Goal: Check status

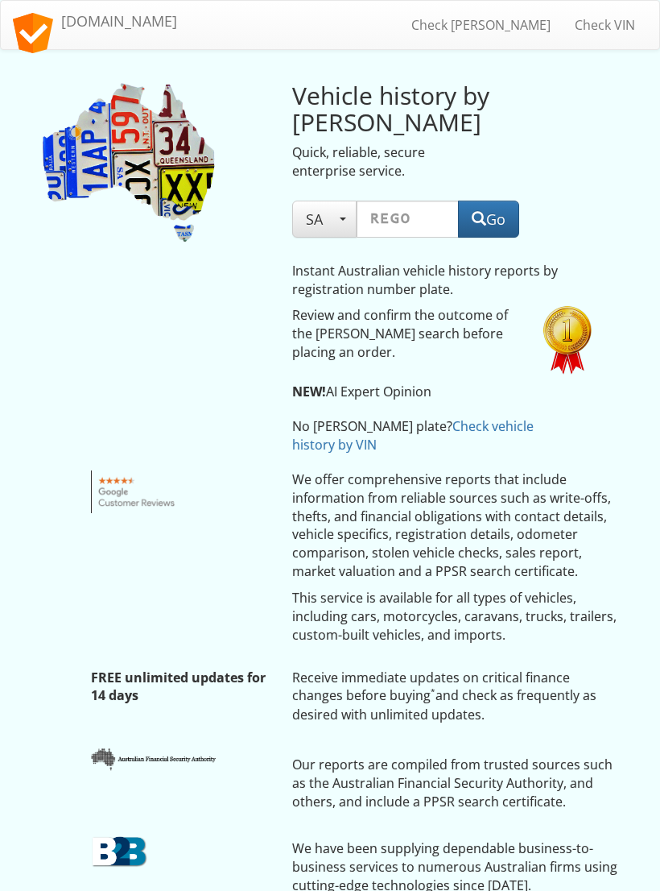
click at [410, 204] on input "text" at bounding box center [408, 219] width 103 height 37
click at [509, 225] on button "Go" at bounding box center [488, 219] width 61 height 37
click at [441, 213] on input "Xum244" at bounding box center [408, 219] width 103 height 37
type input "X"
click at [506, 219] on button "Go" at bounding box center [488, 219] width 61 height 37
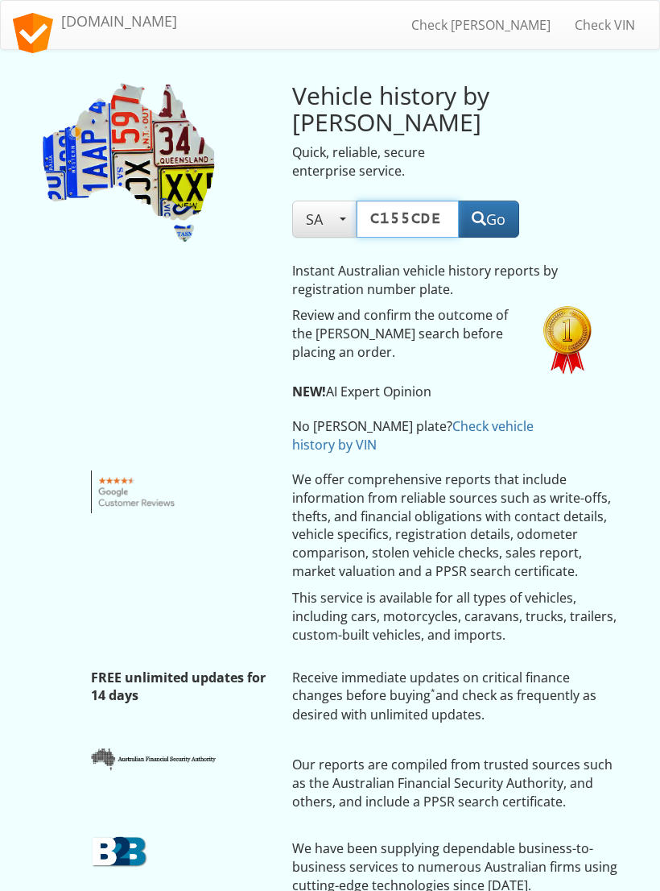
click at [404, 217] on input "C155cde" at bounding box center [408, 219] width 103 height 37
type input "C145cde"
click at [499, 213] on button "Go" at bounding box center [488, 219] width 61 height 37
